Goal: Check status: Check status

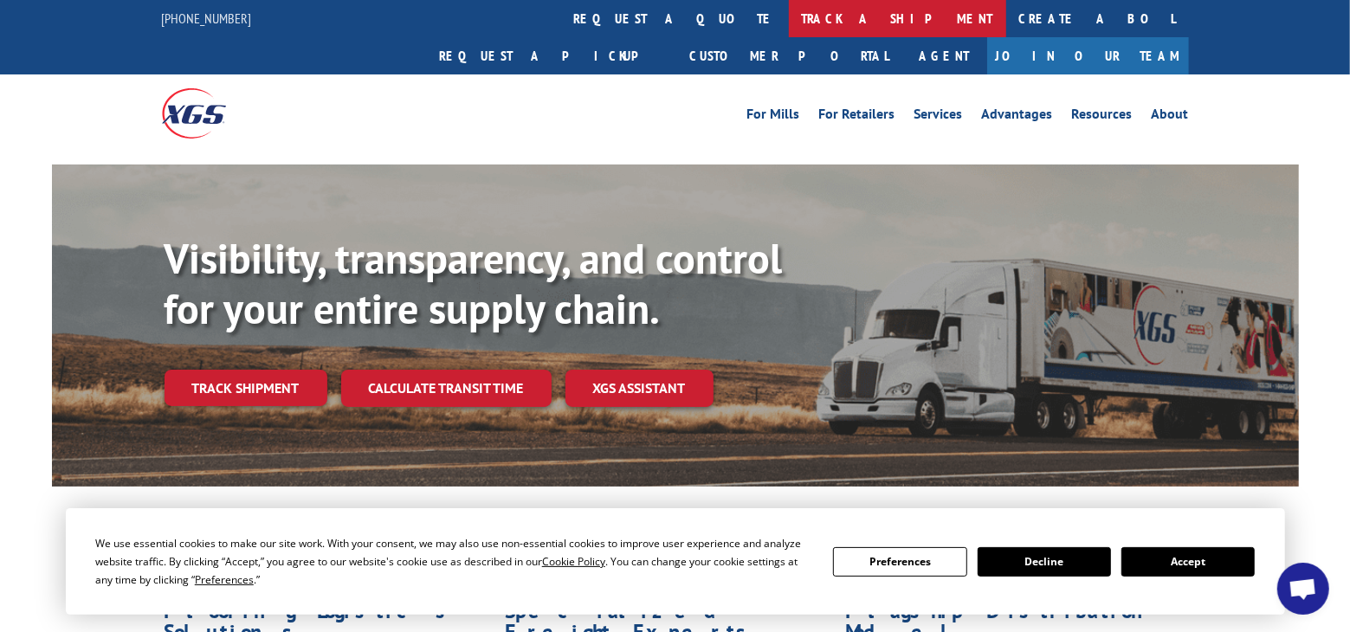
click at [789, 22] on link "track a shipment" at bounding box center [897, 18] width 217 height 37
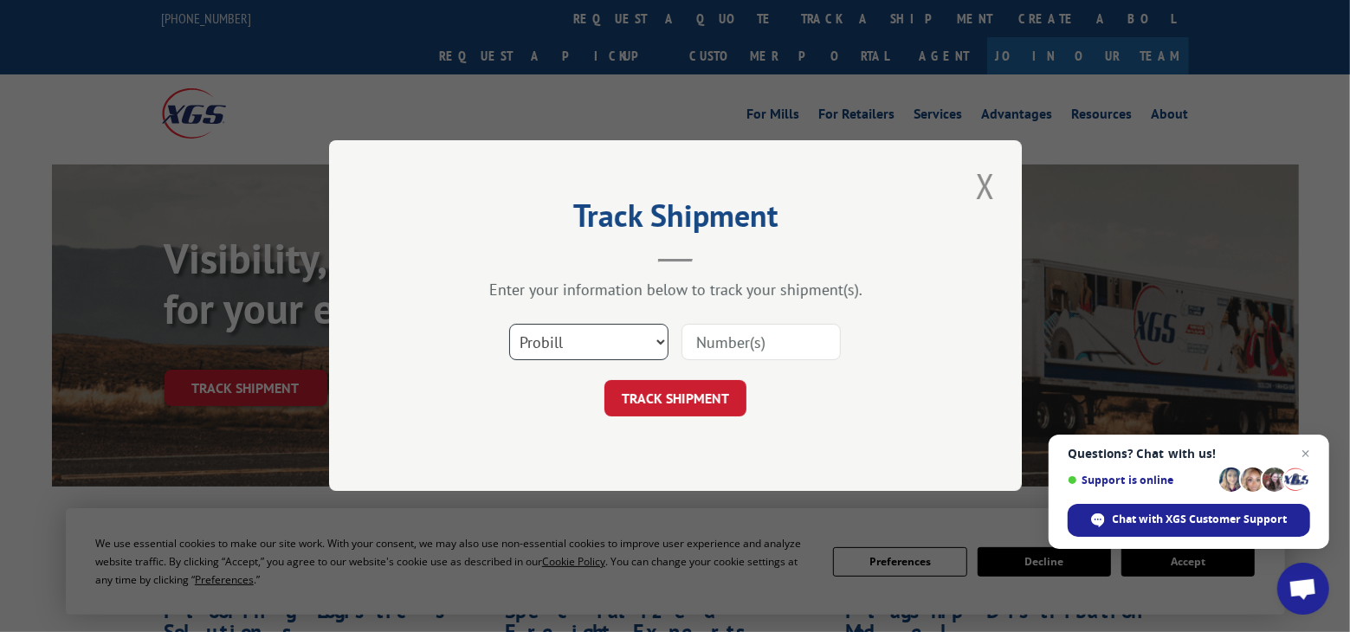
click at [536, 341] on select "Select category... Probill BOL PO" at bounding box center [588, 343] width 159 height 36
select select "bol"
click at [509, 325] on select "Select category... Probill BOL PO" at bounding box center [588, 343] width 159 height 36
click at [700, 341] on input at bounding box center [761, 343] width 159 height 36
type input "2824688"
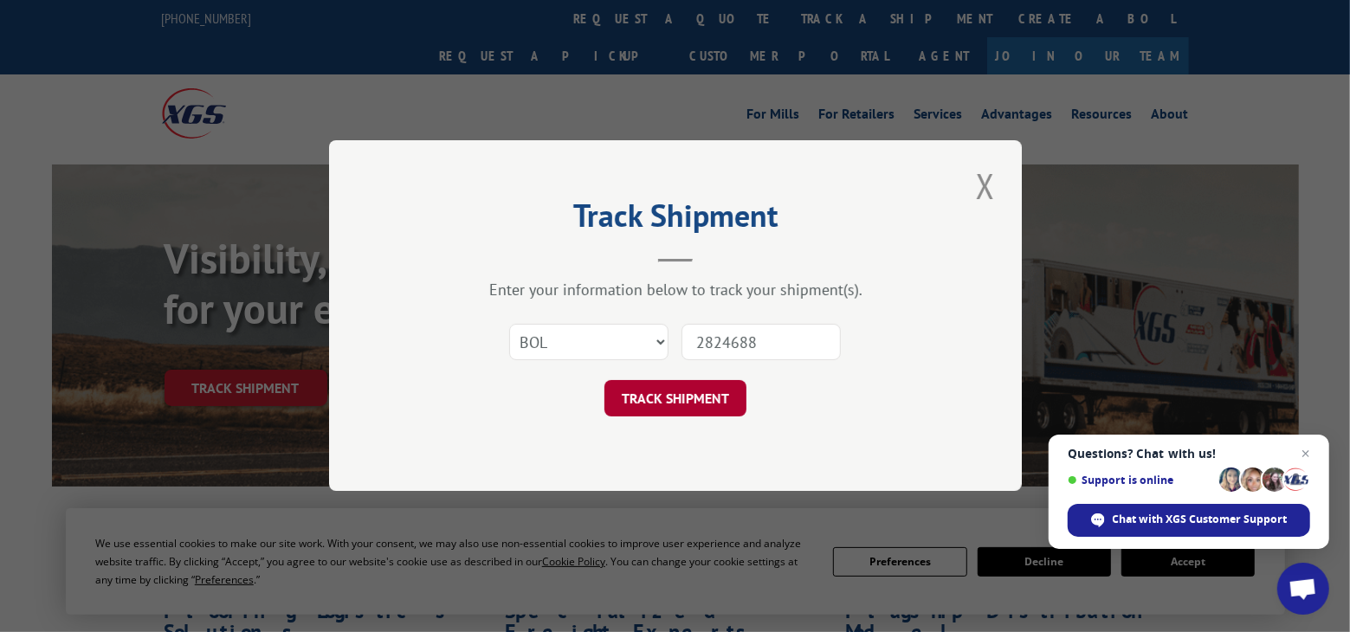
click at [691, 398] on button "TRACK SHIPMENT" at bounding box center [676, 399] width 142 height 36
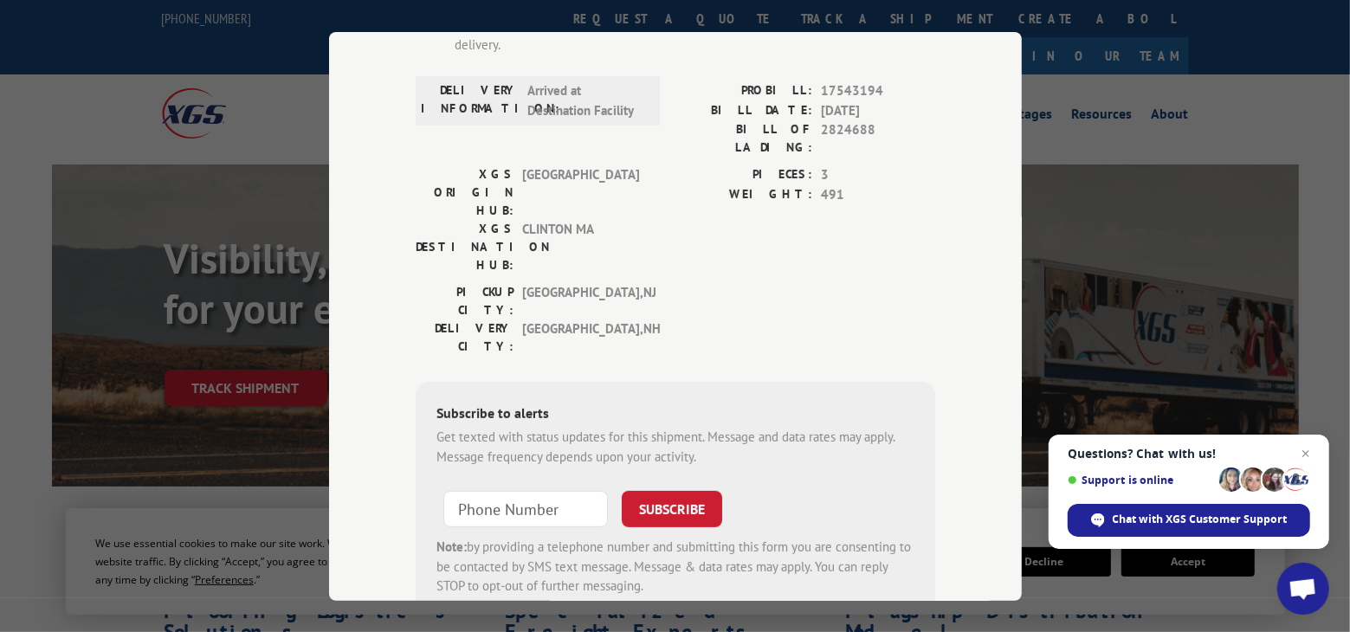
scroll to position [259, 0]
click at [483, 489] on input "+1 (___) ___-____" at bounding box center [525, 507] width 165 height 36
type input "[PHONE_NUMBER]"
click at [657, 489] on button "SUBSCRIBE" at bounding box center [672, 507] width 100 height 36
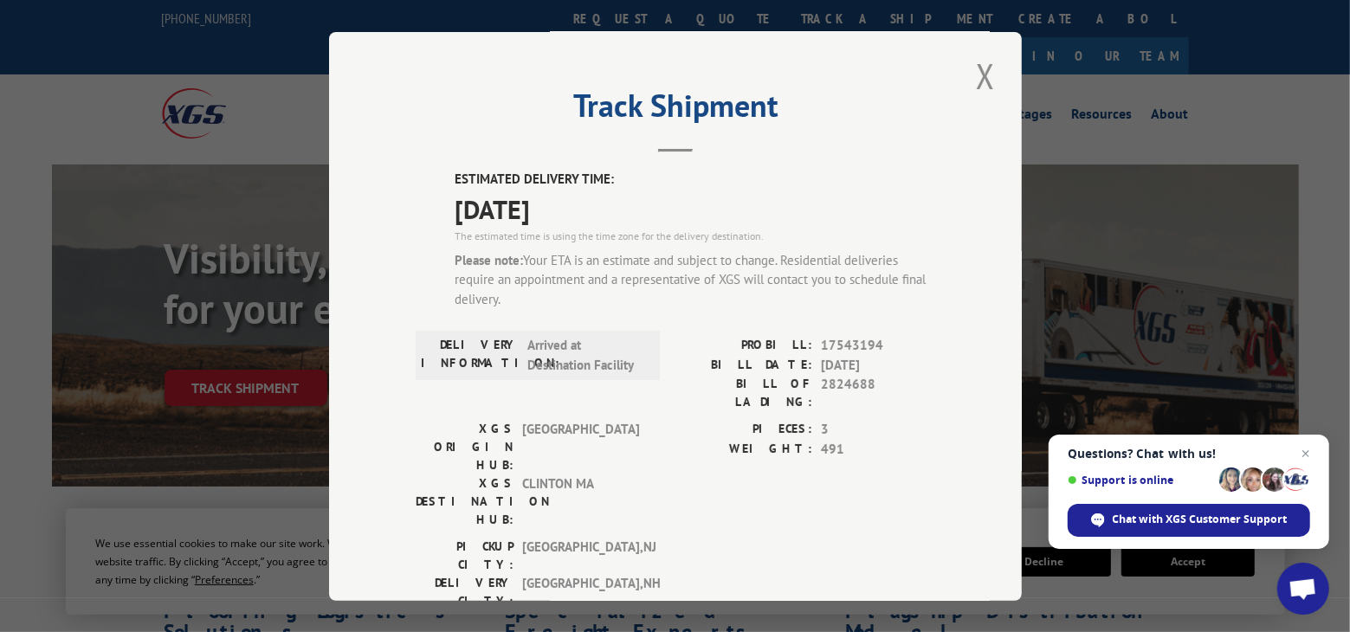
scroll to position [0, 0]
click at [978, 83] on button "Close modal" at bounding box center [985, 78] width 29 height 48
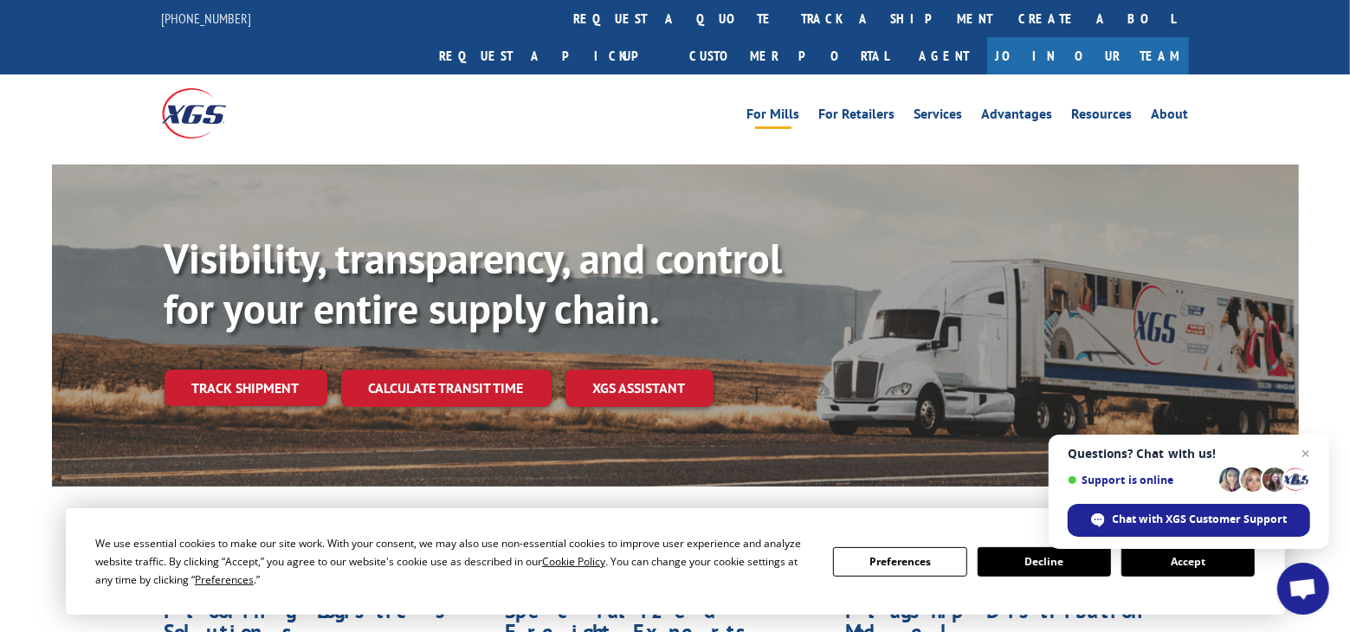
click at [773, 107] on link "For Mills" at bounding box center [774, 116] width 53 height 19
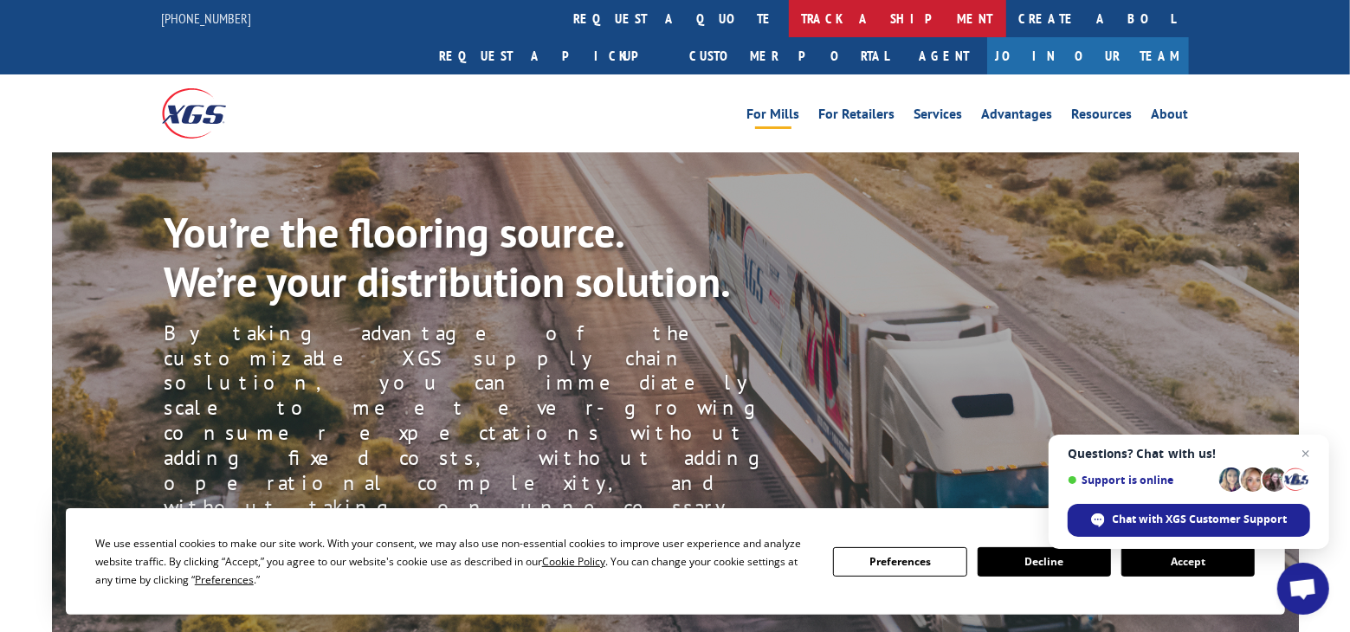
click at [789, 29] on link "track a shipment" at bounding box center [897, 18] width 217 height 37
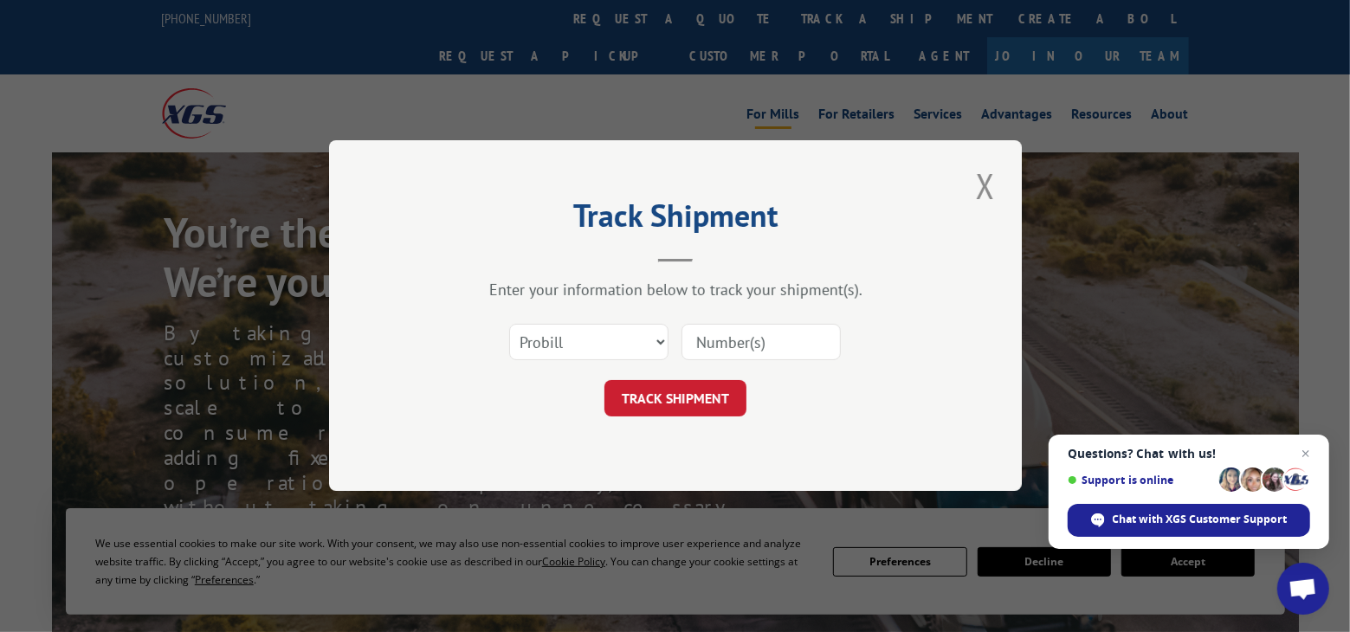
click at [721, 342] on input at bounding box center [761, 343] width 159 height 36
type input "17543194"
click at [663, 394] on button "TRACK SHIPMENT" at bounding box center [676, 399] width 142 height 36
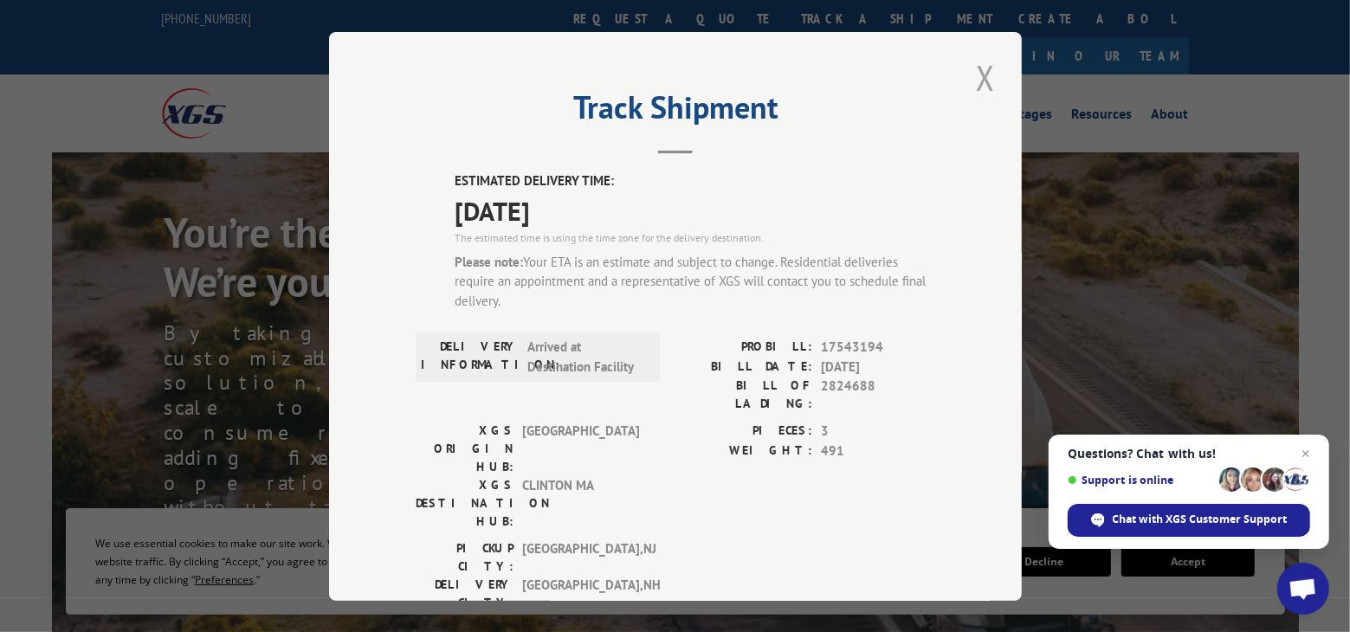
click at [978, 80] on button "Close modal" at bounding box center [985, 78] width 29 height 48
